Goal: Information Seeking & Learning: Learn about a topic

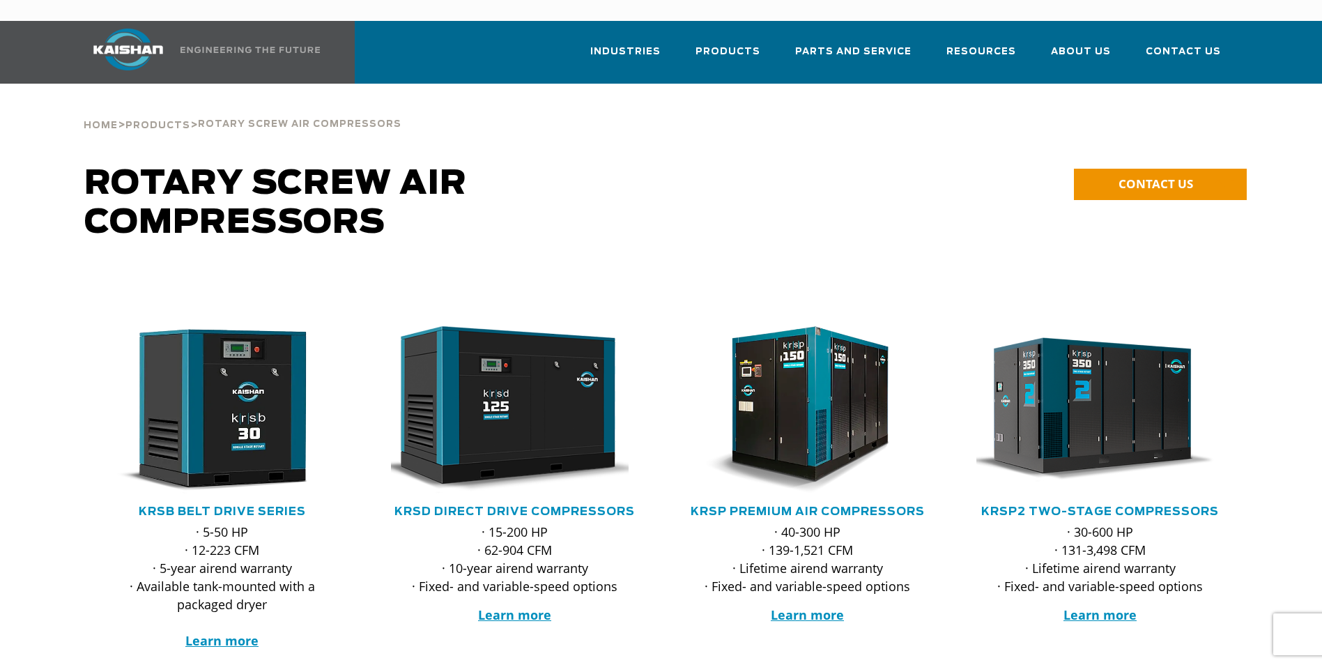
click at [232, 604] on p "· 5-50 HP · 12-223 CFM · 5-year airend warranty · Available tank-mounted with a…" at bounding box center [222, 586] width 248 height 127
click at [234, 632] on strong "Learn more" at bounding box center [221, 640] width 73 height 17
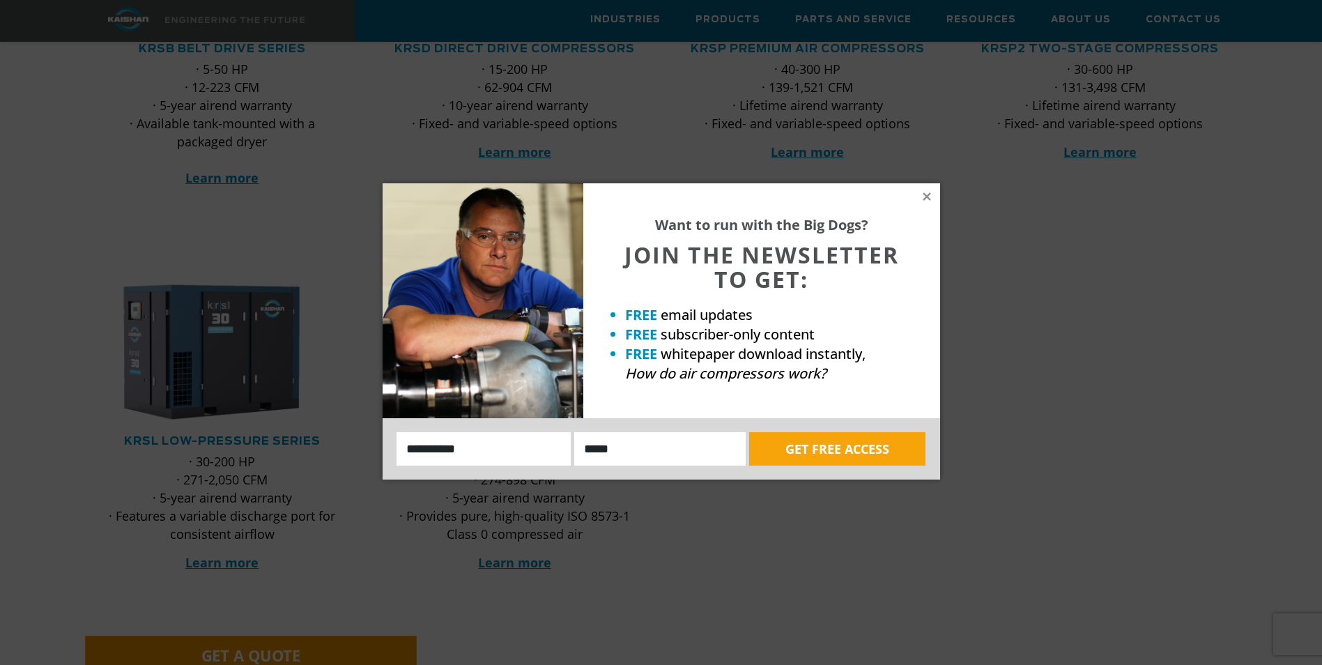
scroll to position [488, 0]
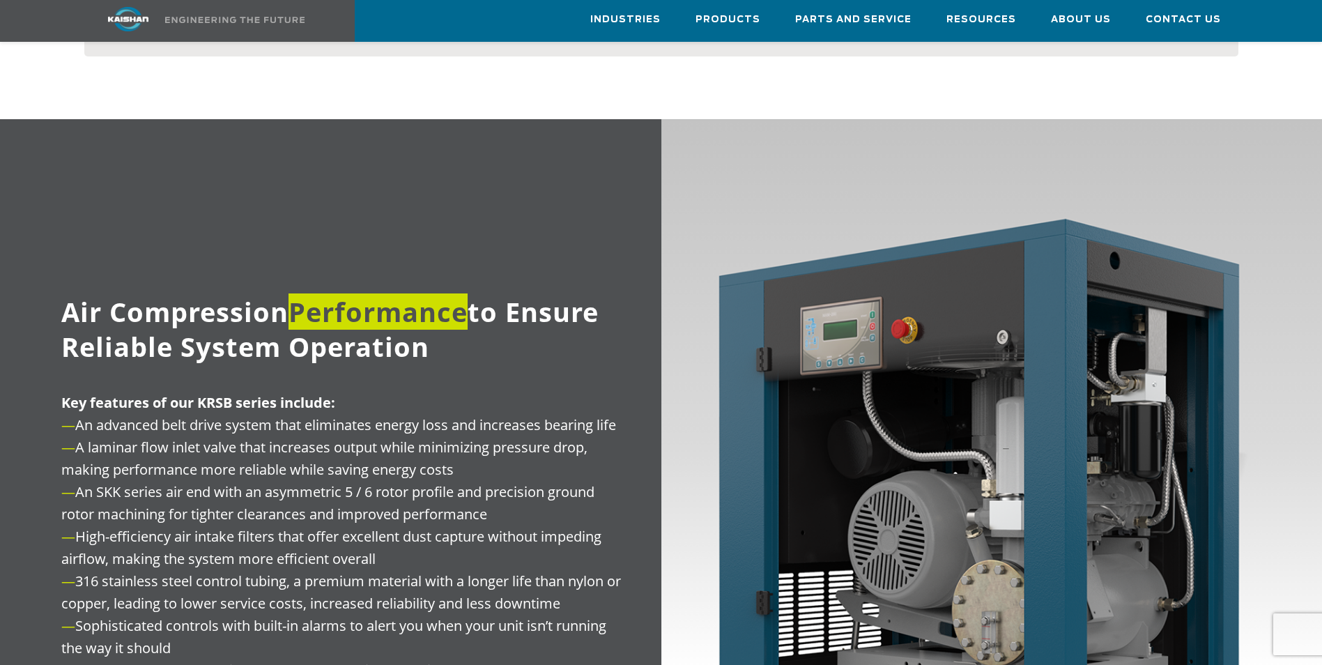
scroll to position [1603, 0]
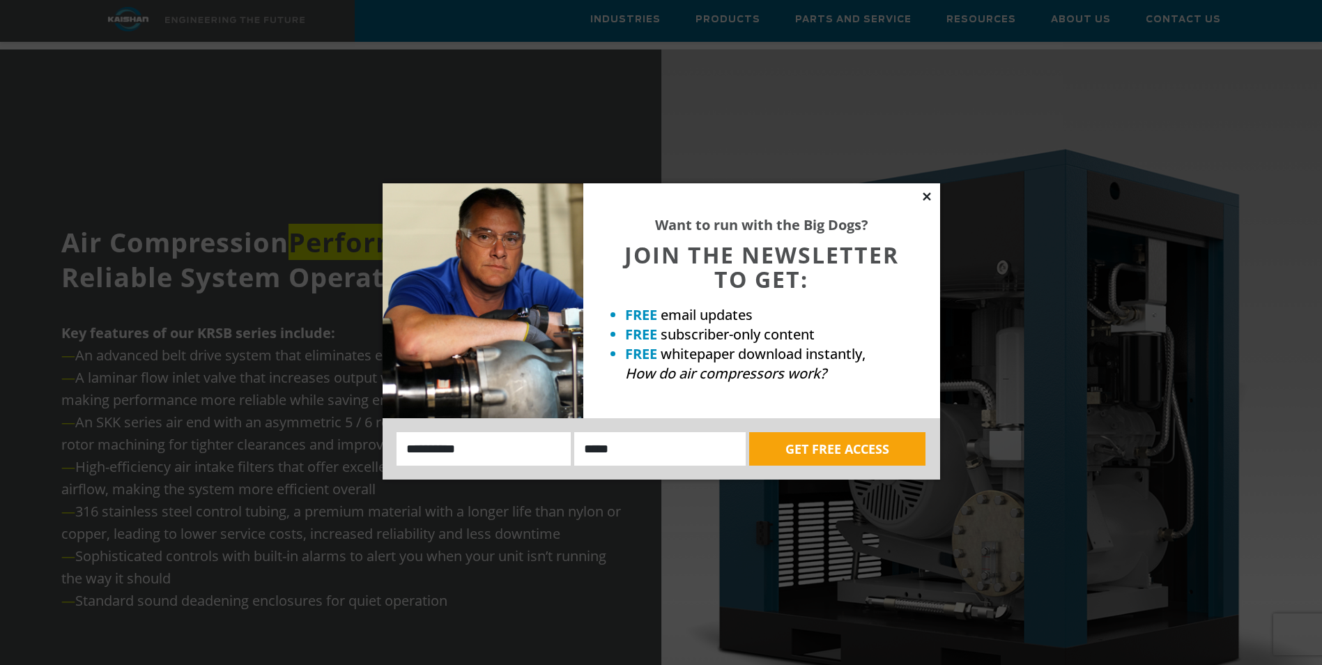
click at [927, 199] on icon at bounding box center [927, 196] width 13 height 13
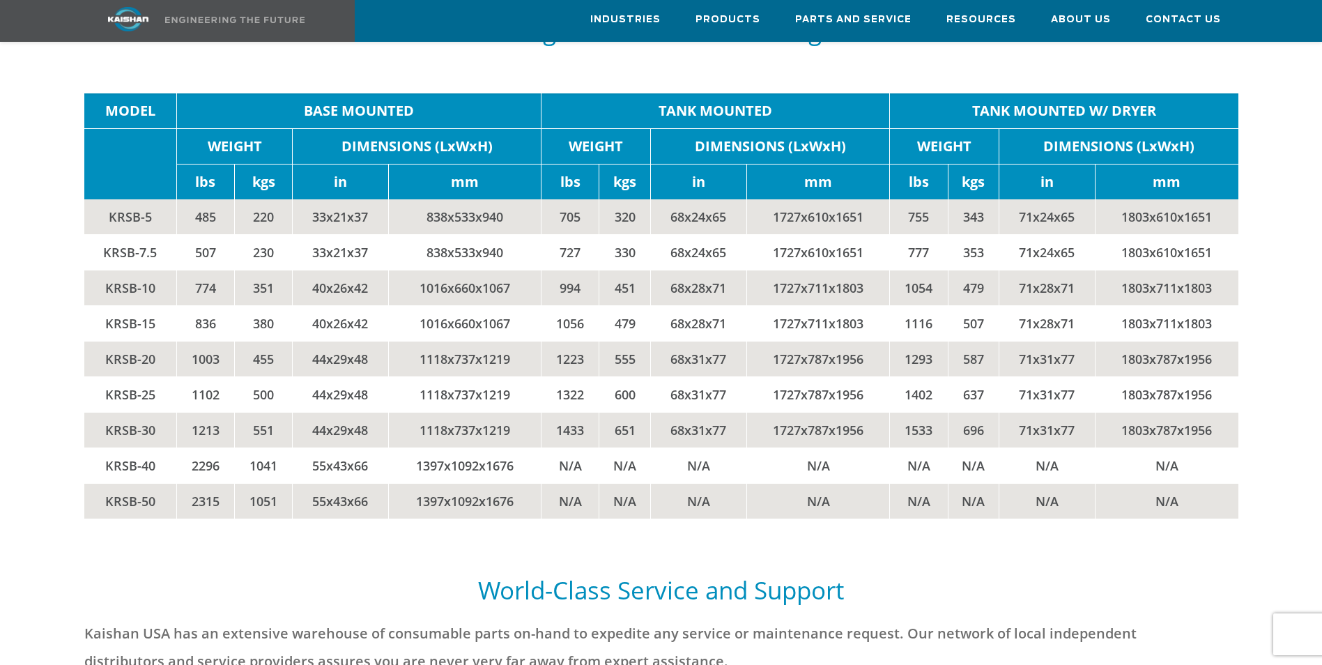
scroll to position [2928, 0]
